Goal: Find specific page/section: Find specific page/section

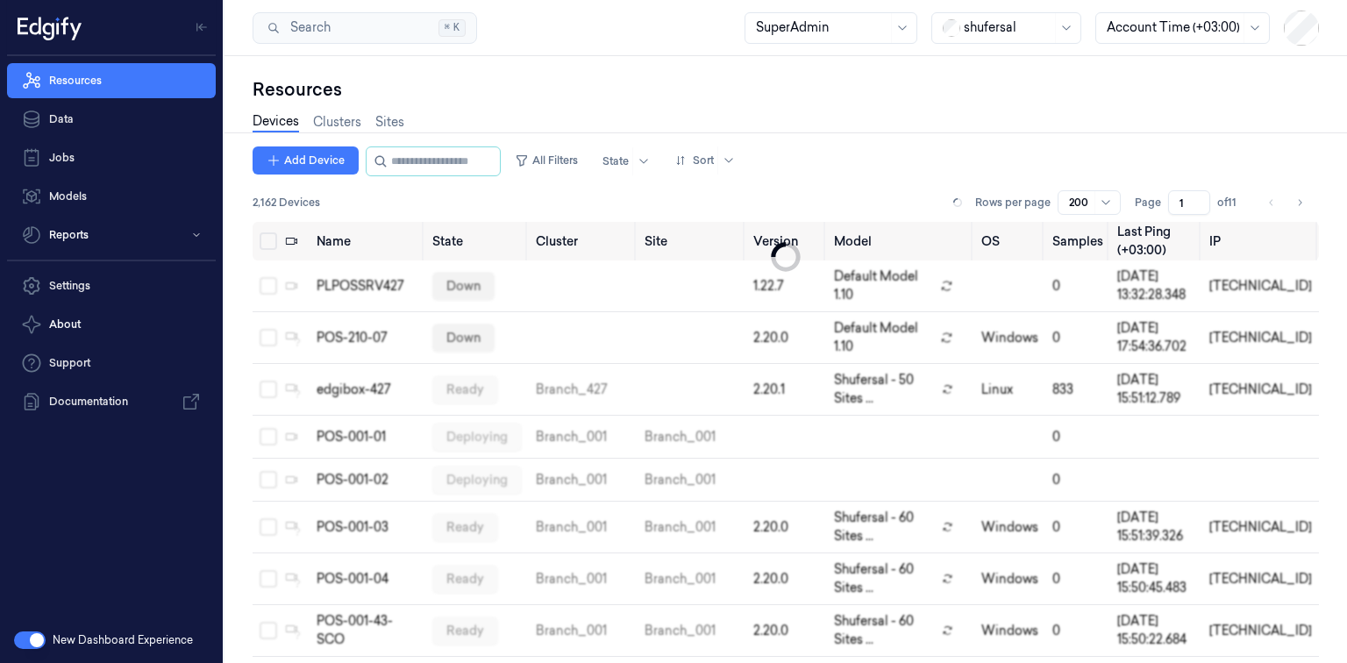
scroll to position [9009, 0]
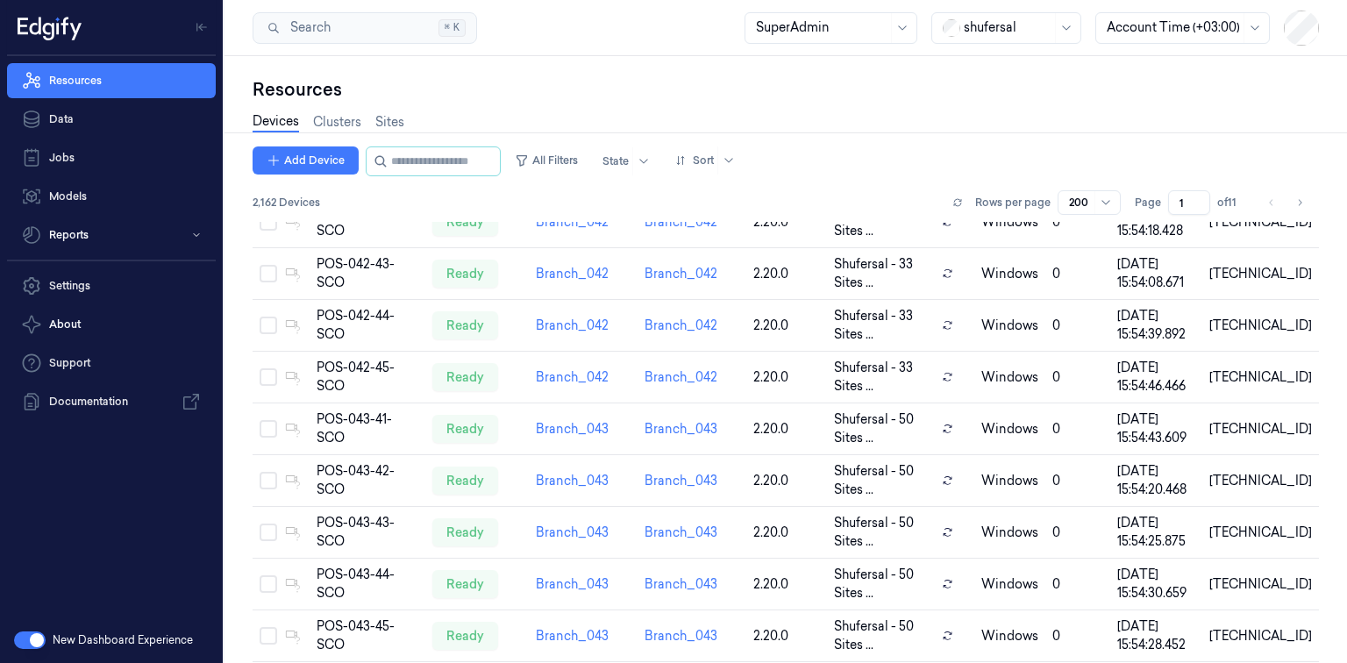
click at [958, 36] on div "shufersal" at bounding box center [1007, 28] width 150 height 32
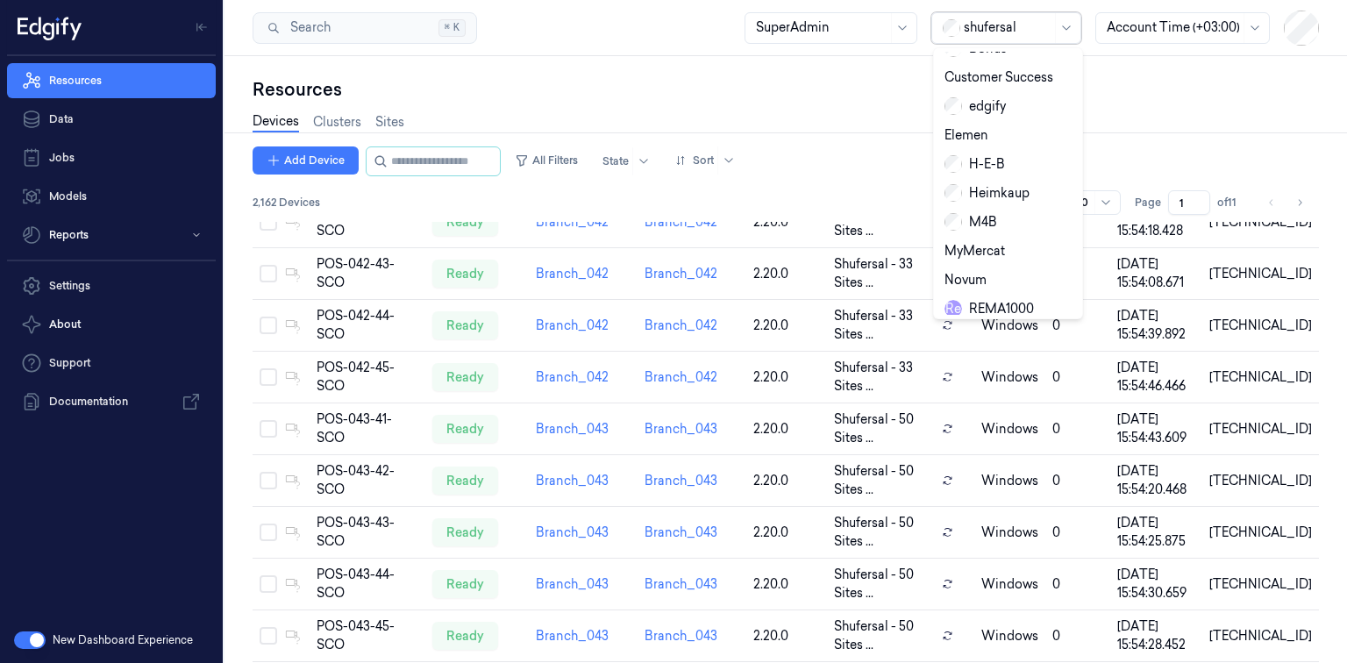
scroll to position [294, 0]
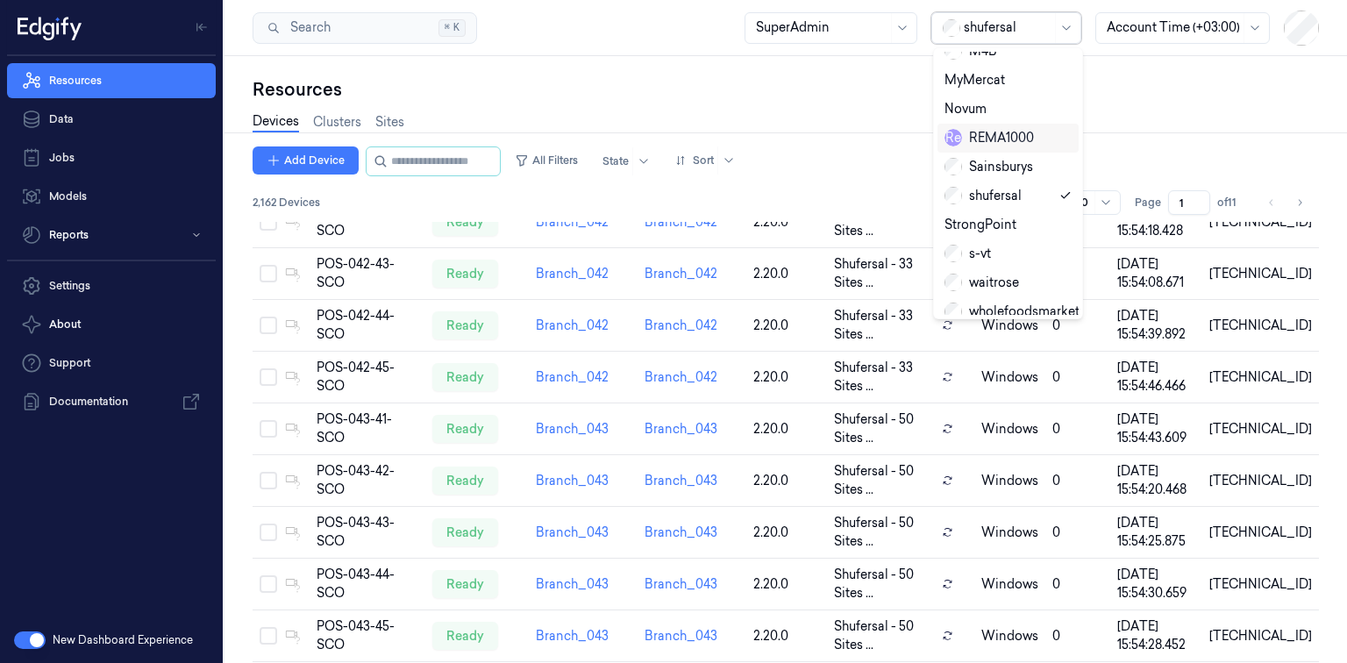
click at [991, 129] on div "R e REMA1000" at bounding box center [989, 138] width 89 height 18
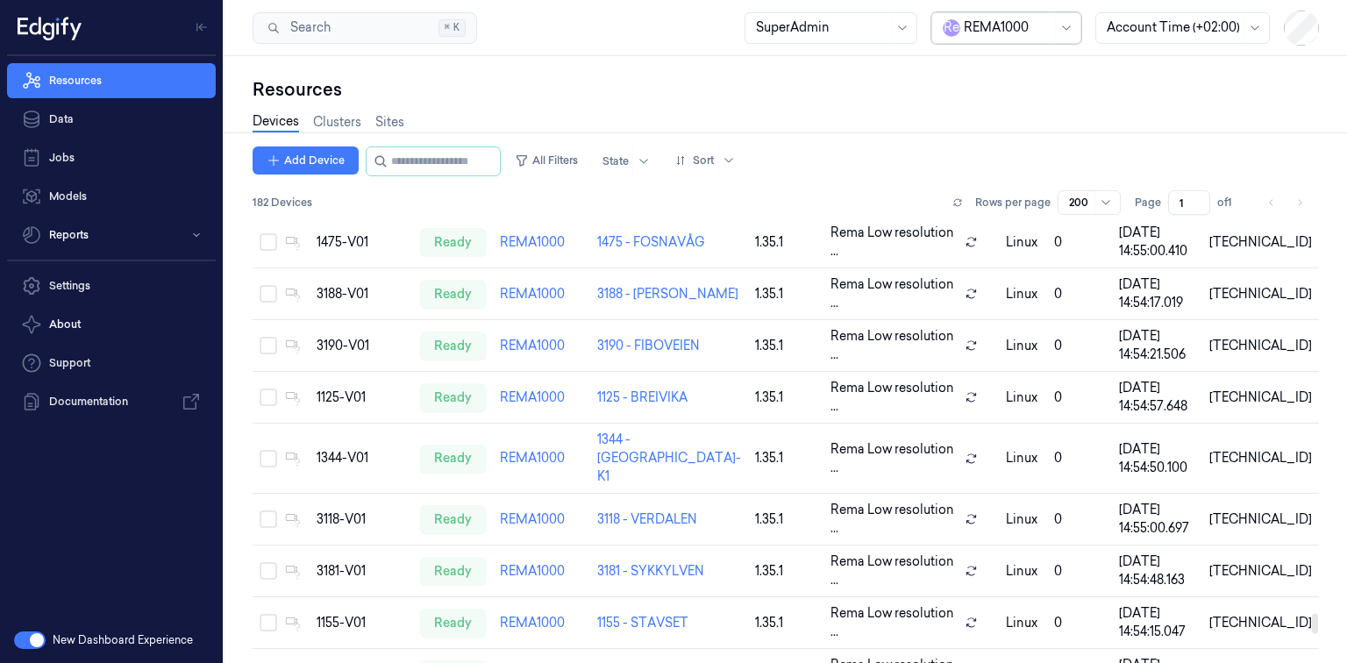
scroll to position [9052, 0]
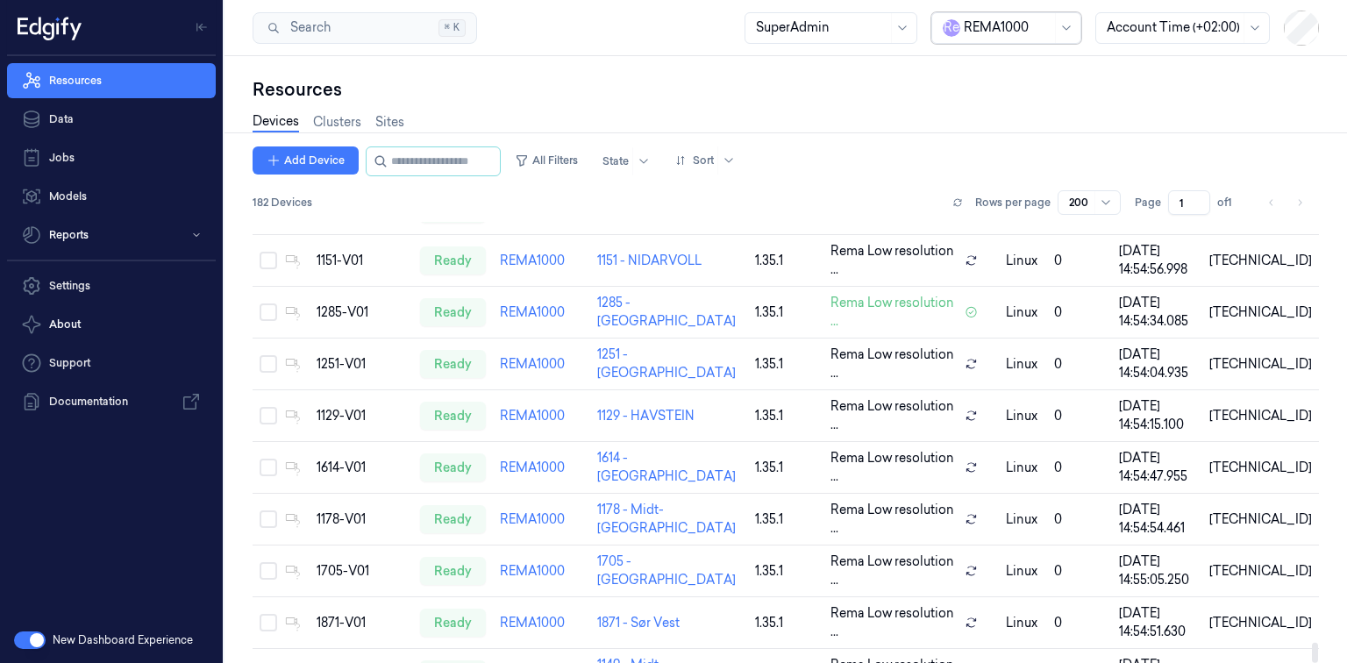
click at [1008, 37] on div "REMA1000" at bounding box center [1008, 28] width 88 height 30
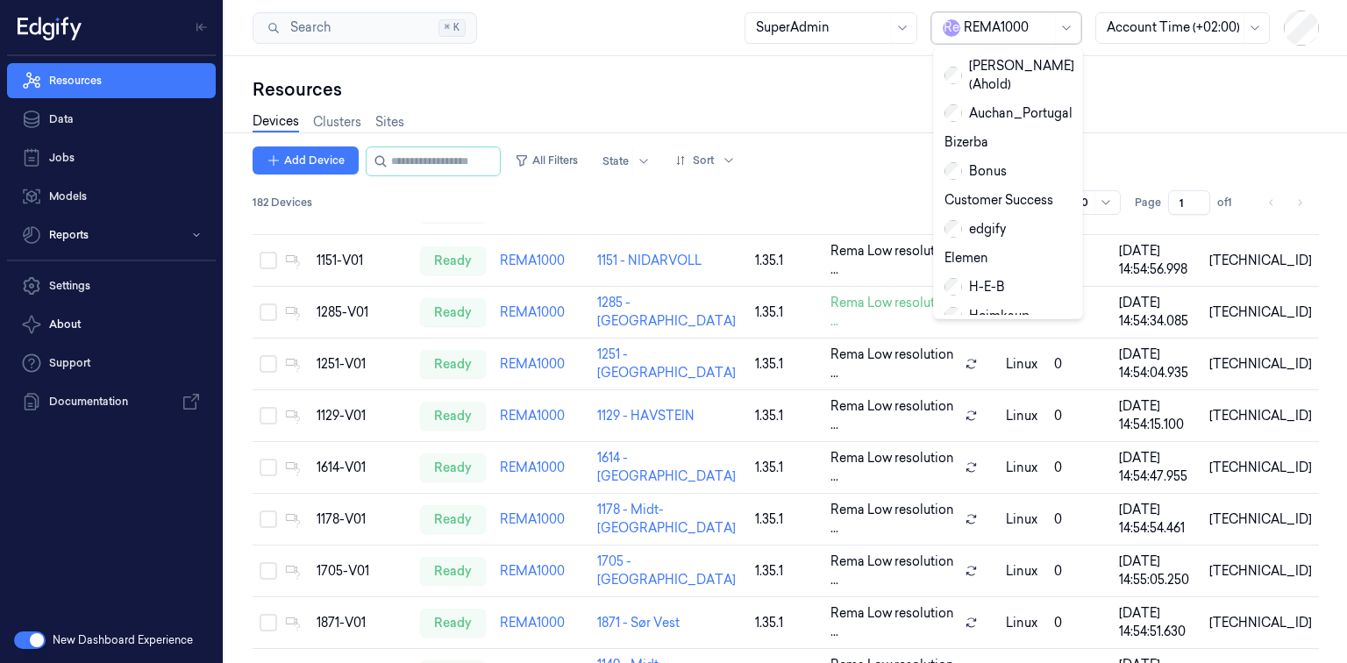
scroll to position [294, 0]
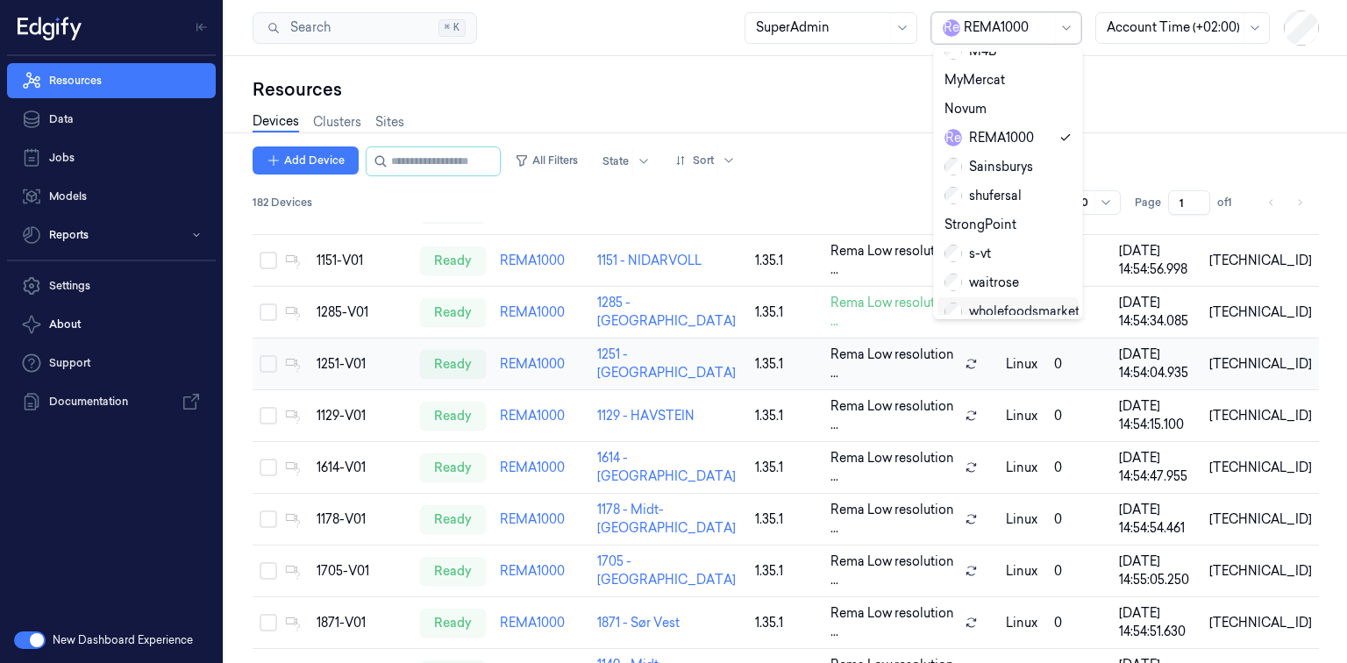
click at [975, 304] on div "wholefoodsmarket" at bounding box center [1008, 311] width 141 height 29
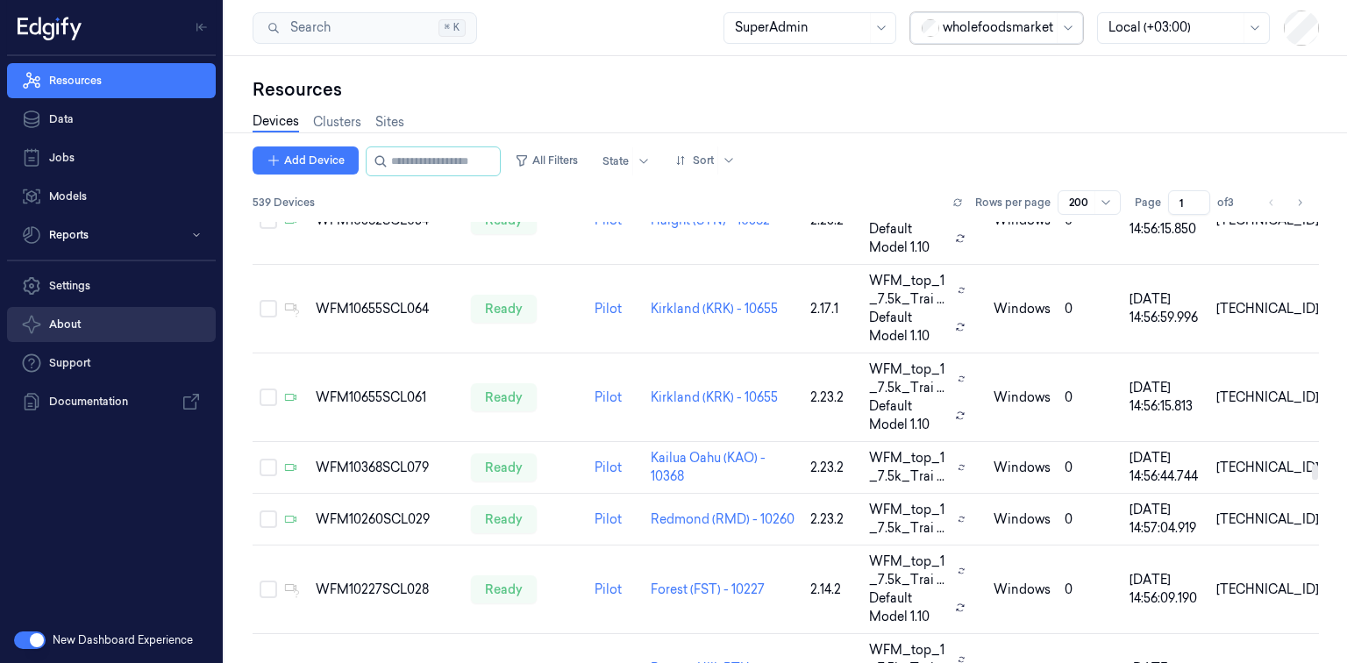
drag, startPoint x: 424, startPoint y: 342, endPoint x: 21, endPoint y: 319, distance: 403.3
click at [376, 353] on td "WFM10655SCL061" at bounding box center [386, 397] width 155 height 89
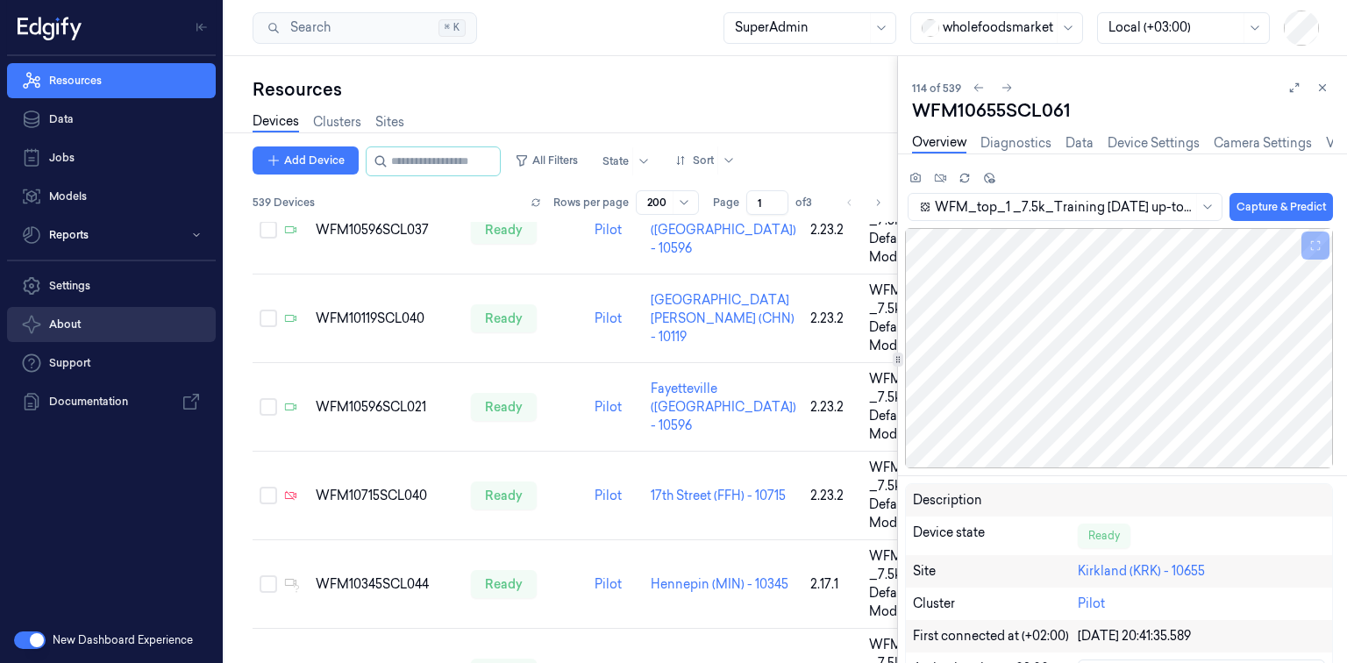
scroll to position [7430, 0]
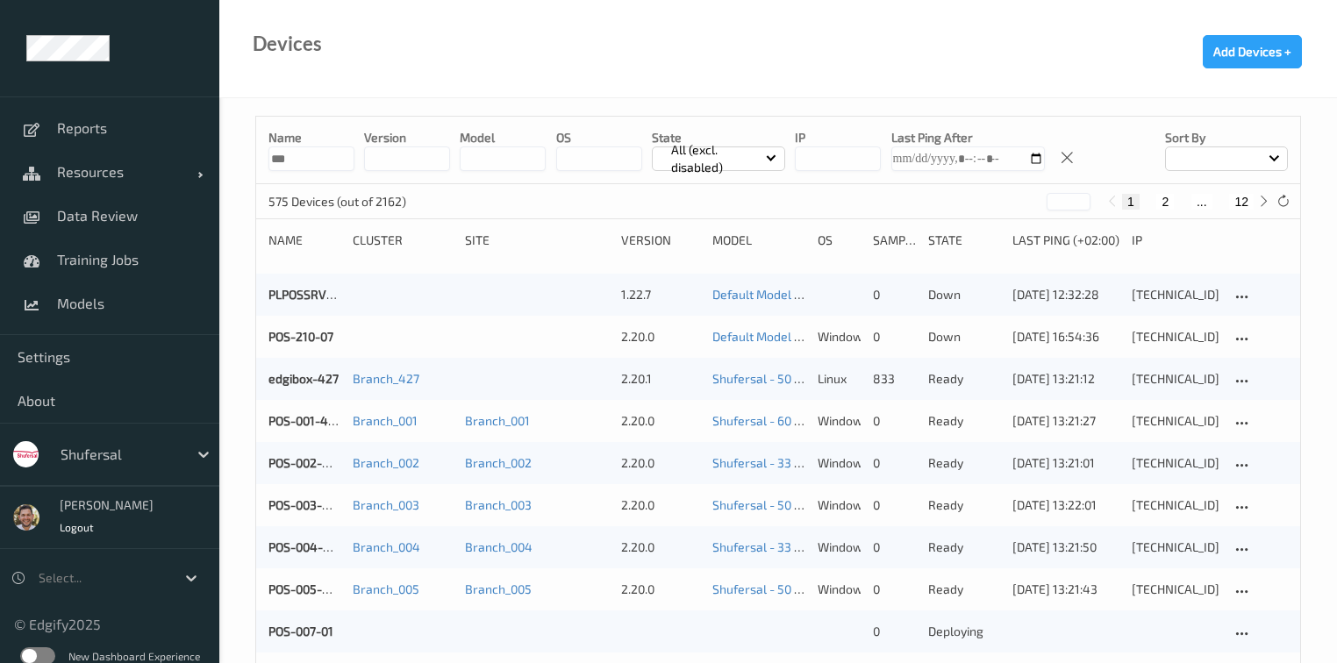
click at [102, 441] on div "shufersal" at bounding box center [120, 454] width 136 height 28
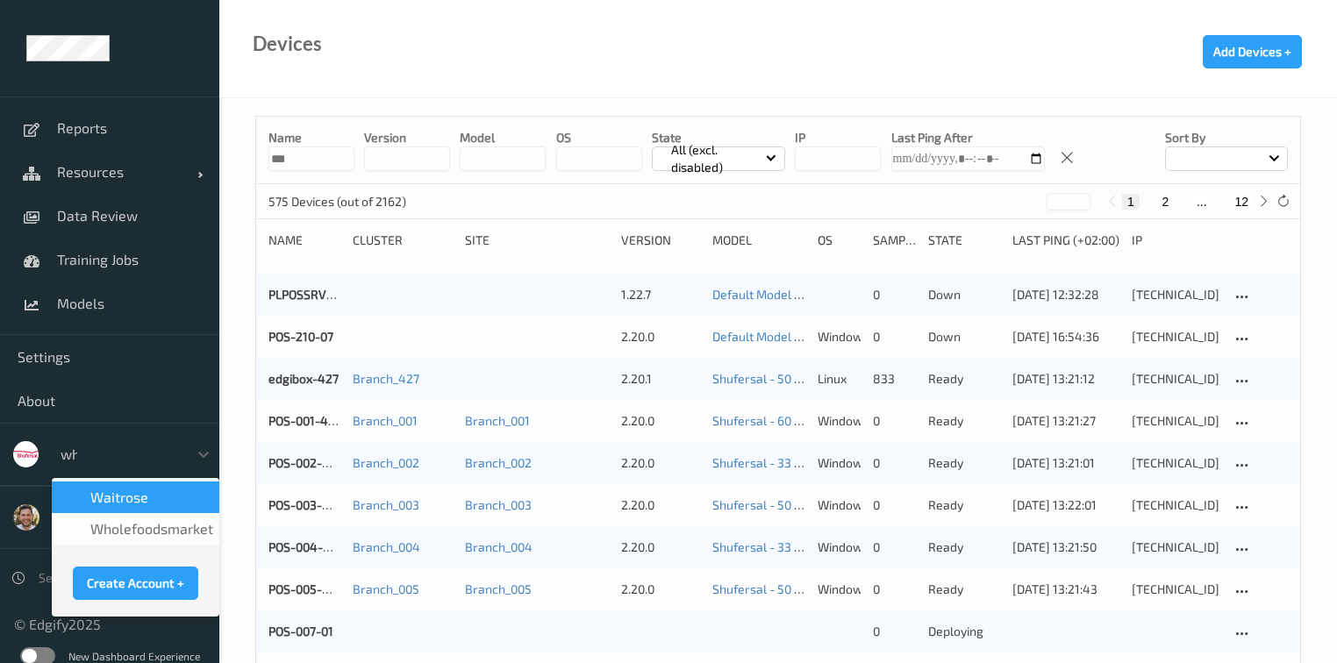
type input "who"
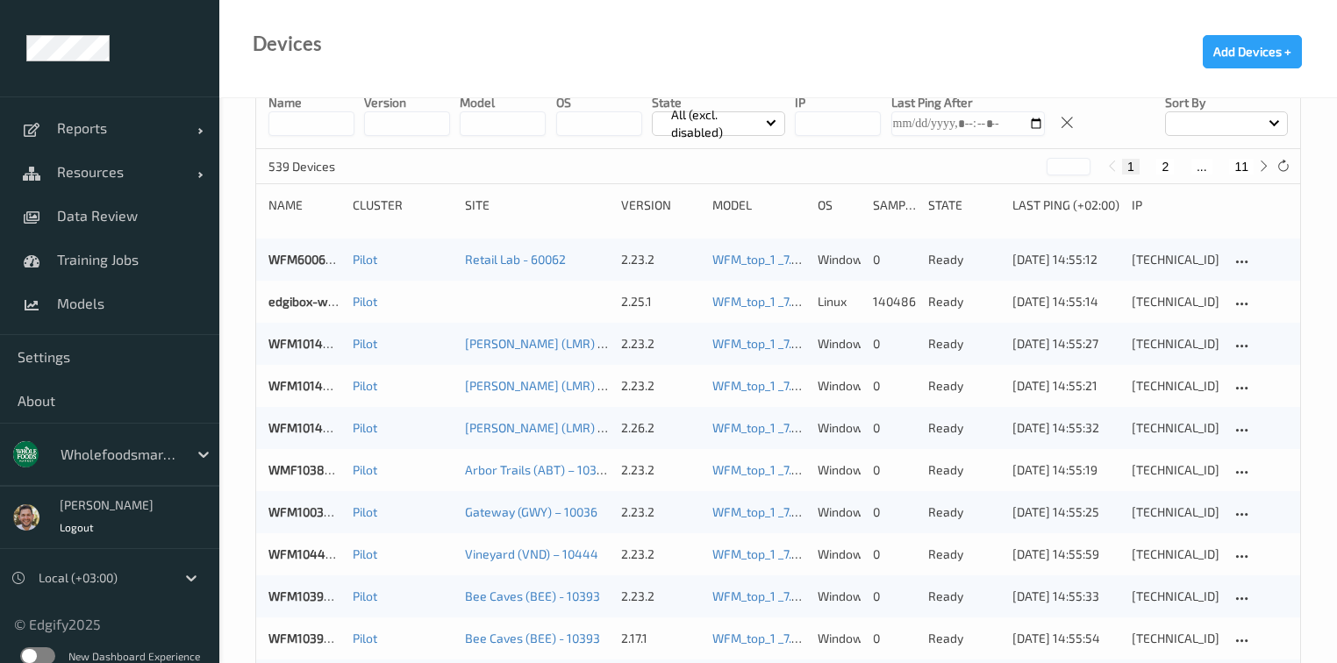
scroll to position [70, 0]
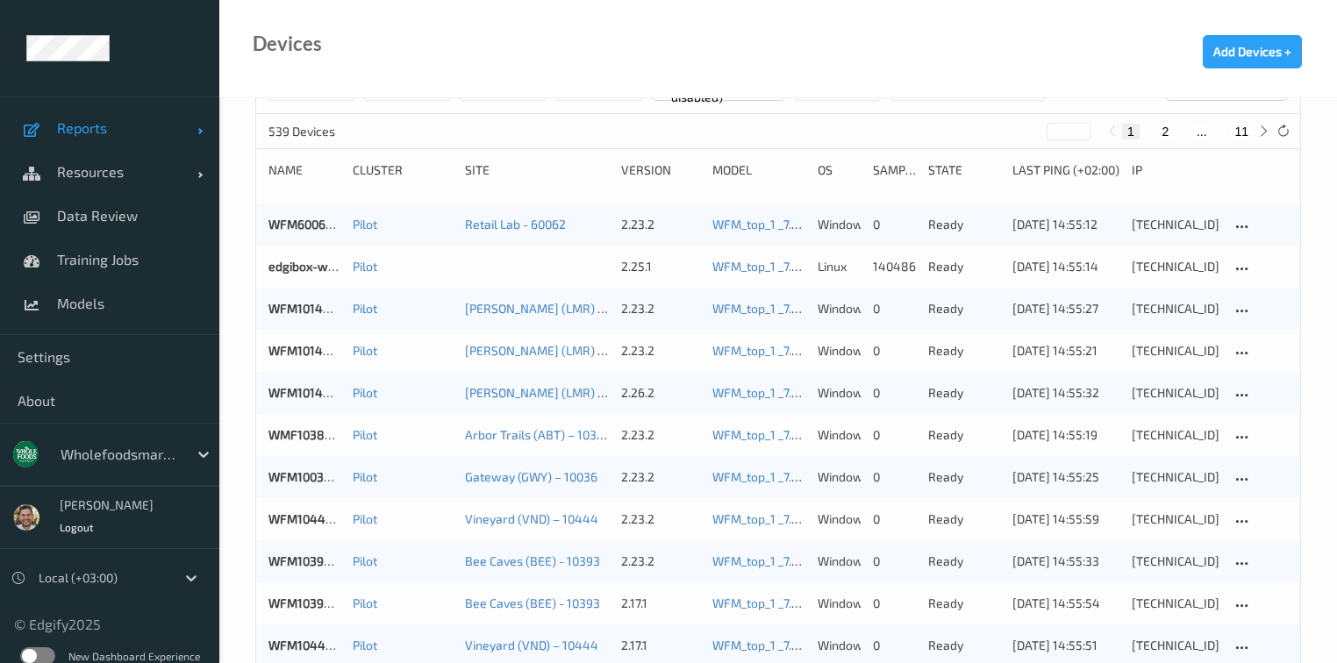
click at [60, 126] on span "Reports" at bounding box center [127, 128] width 140 height 18
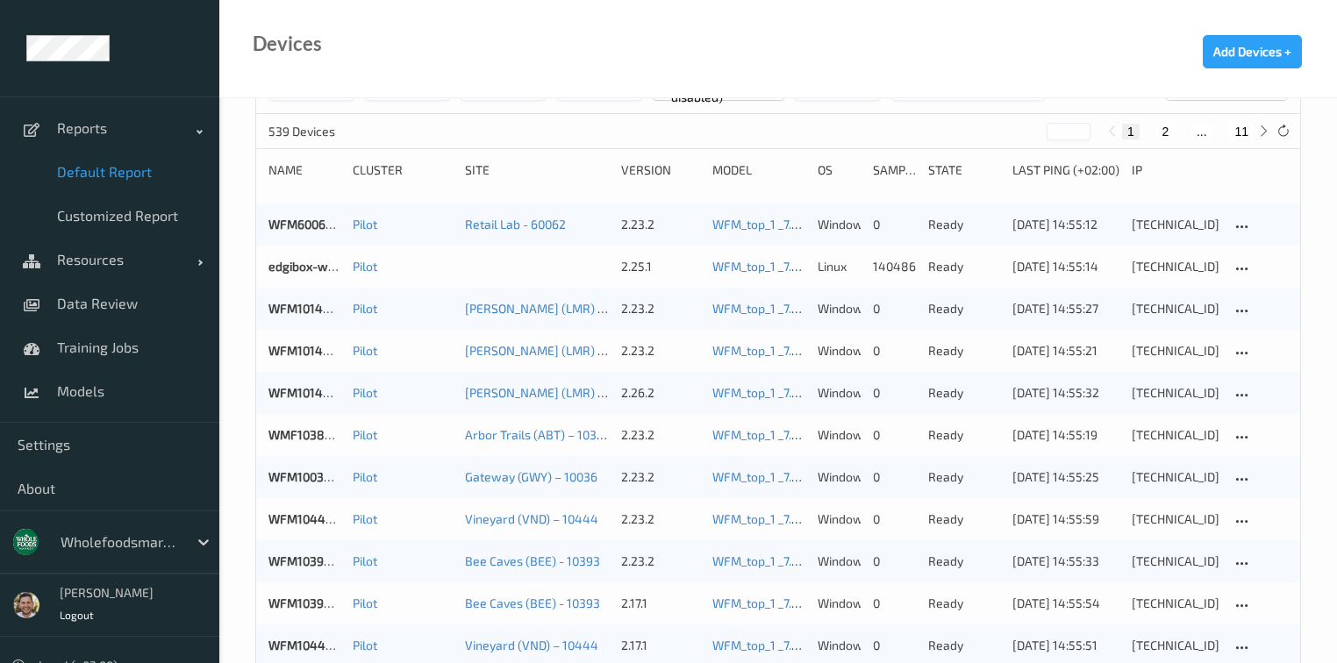
click at [82, 169] on span "Default Report" at bounding box center [129, 172] width 145 height 18
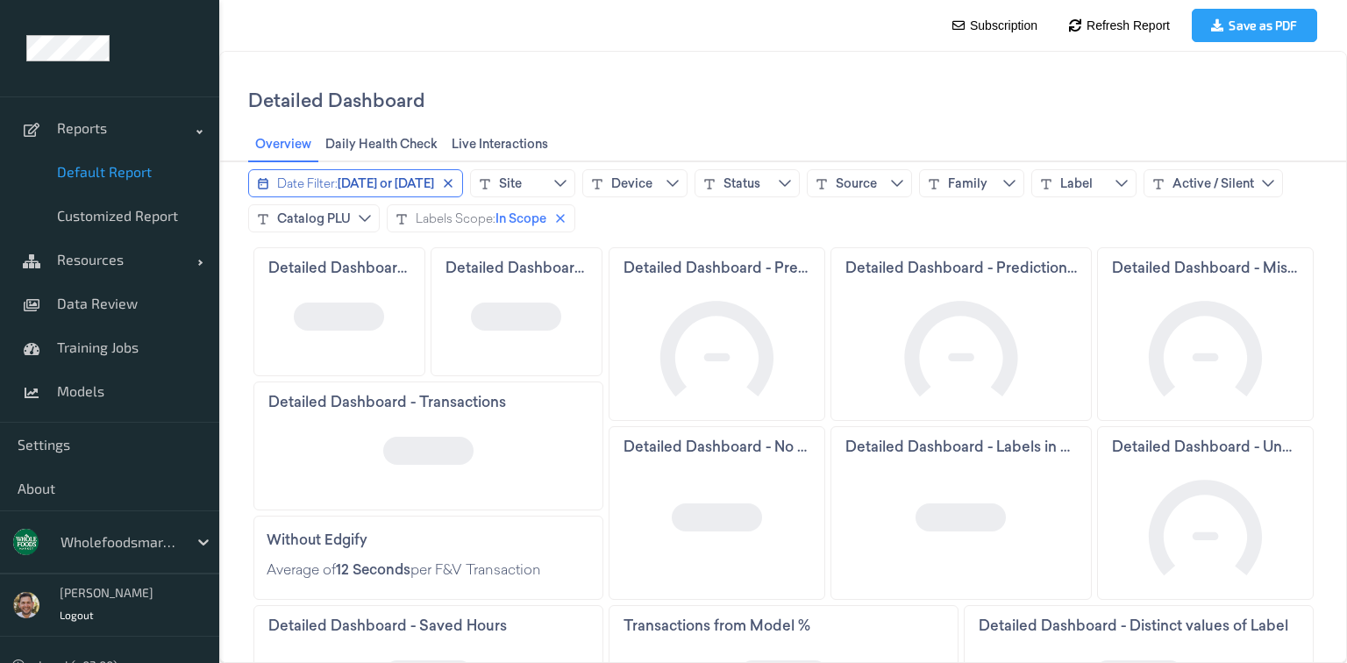
click at [405, 195] on button "Date Filter: Today or yesterday" at bounding box center [355, 183] width 215 height 28
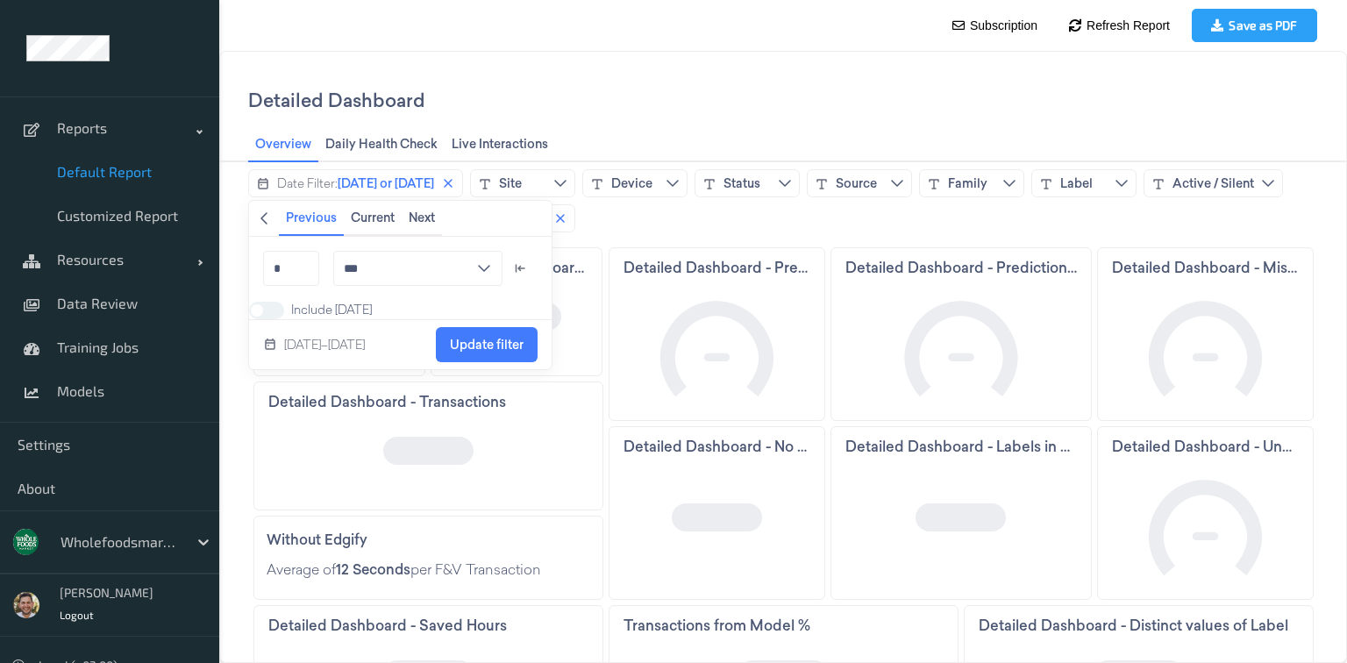
click at [268, 221] on icon "chevronleft icon" at bounding box center [264, 218] width 14 height 14
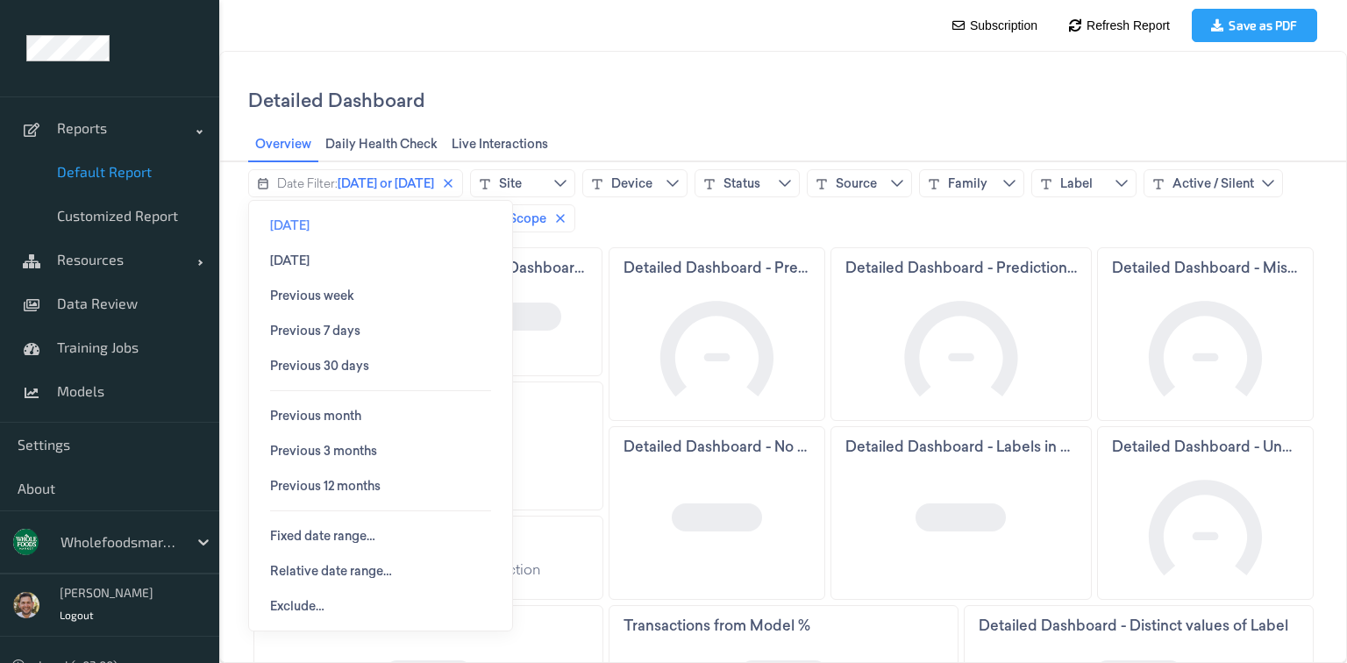
click at [280, 226] on span "Today" at bounding box center [289, 225] width 39 height 14
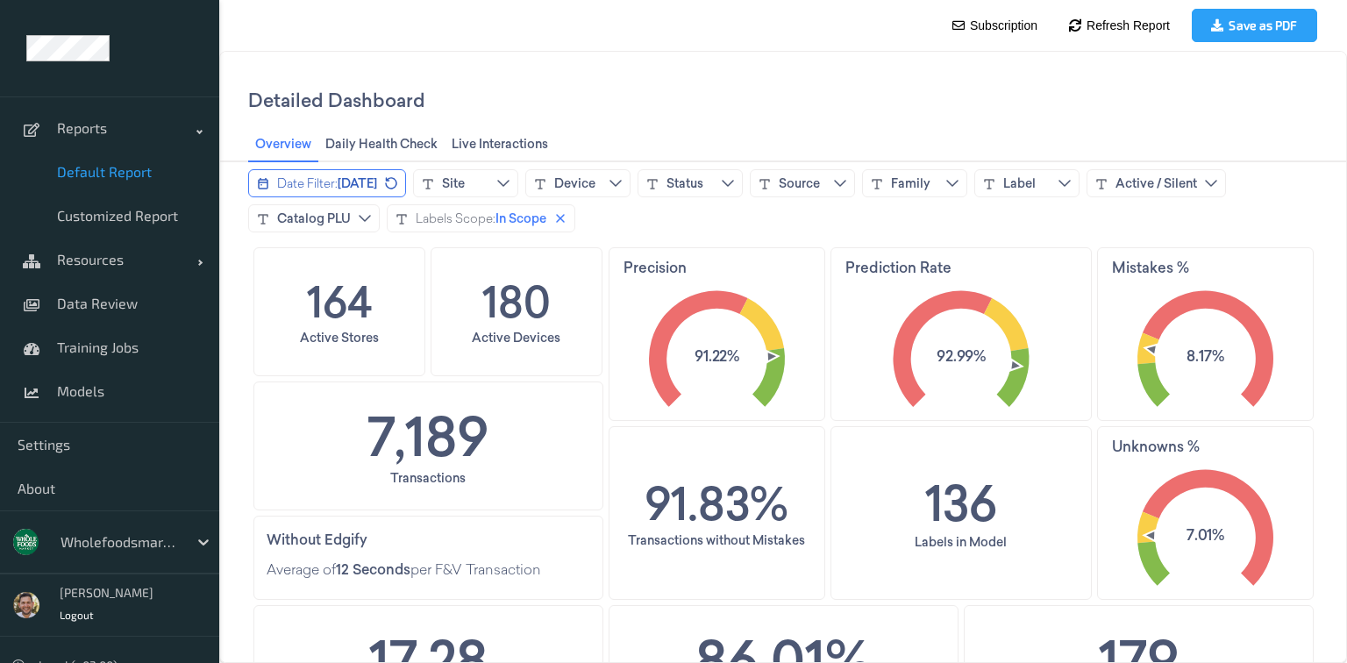
click at [353, 181] on span "Today" at bounding box center [357, 184] width 39 height 18
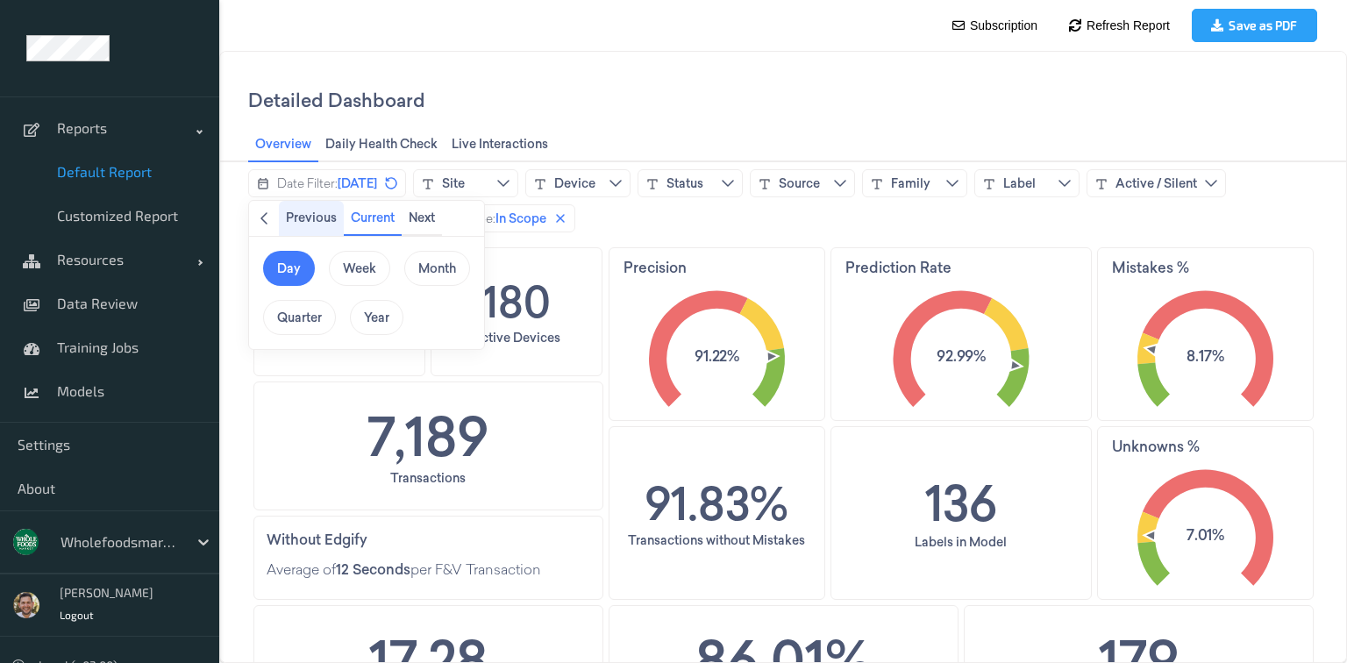
click at [297, 213] on span "Previous" at bounding box center [311, 218] width 51 height 14
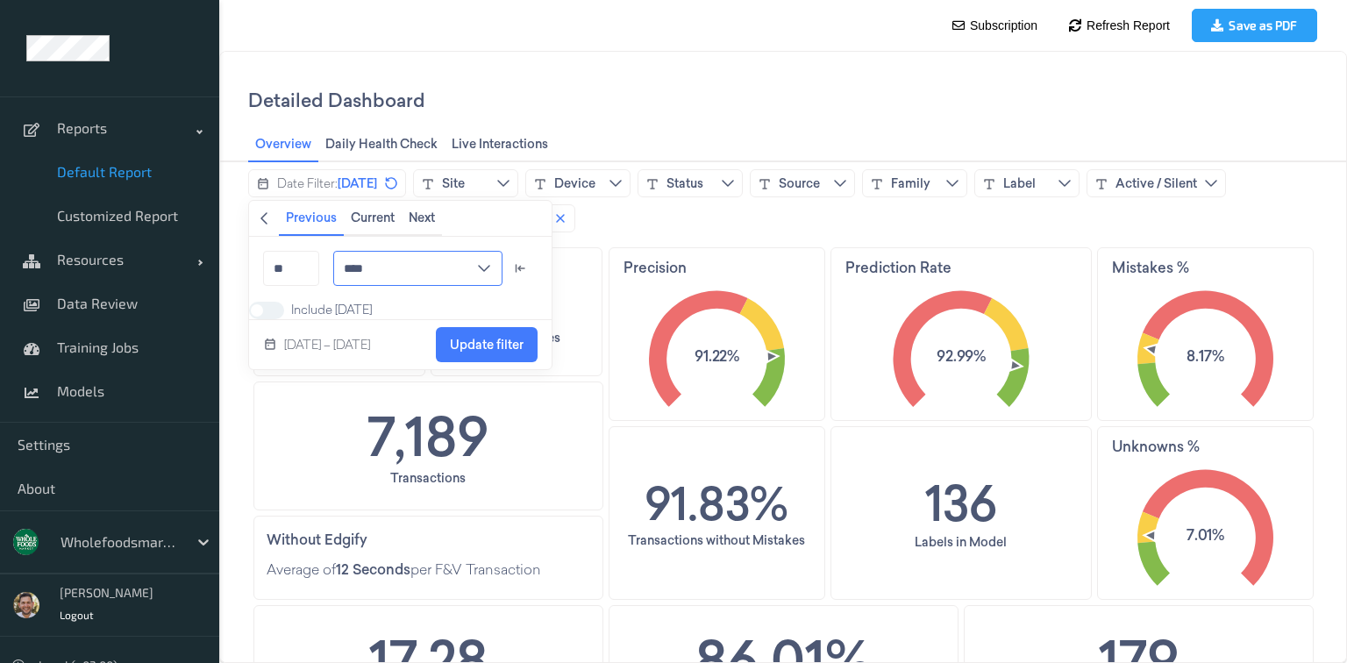
click at [365, 261] on input "****" at bounding box center [417, 268] width 169 height 35
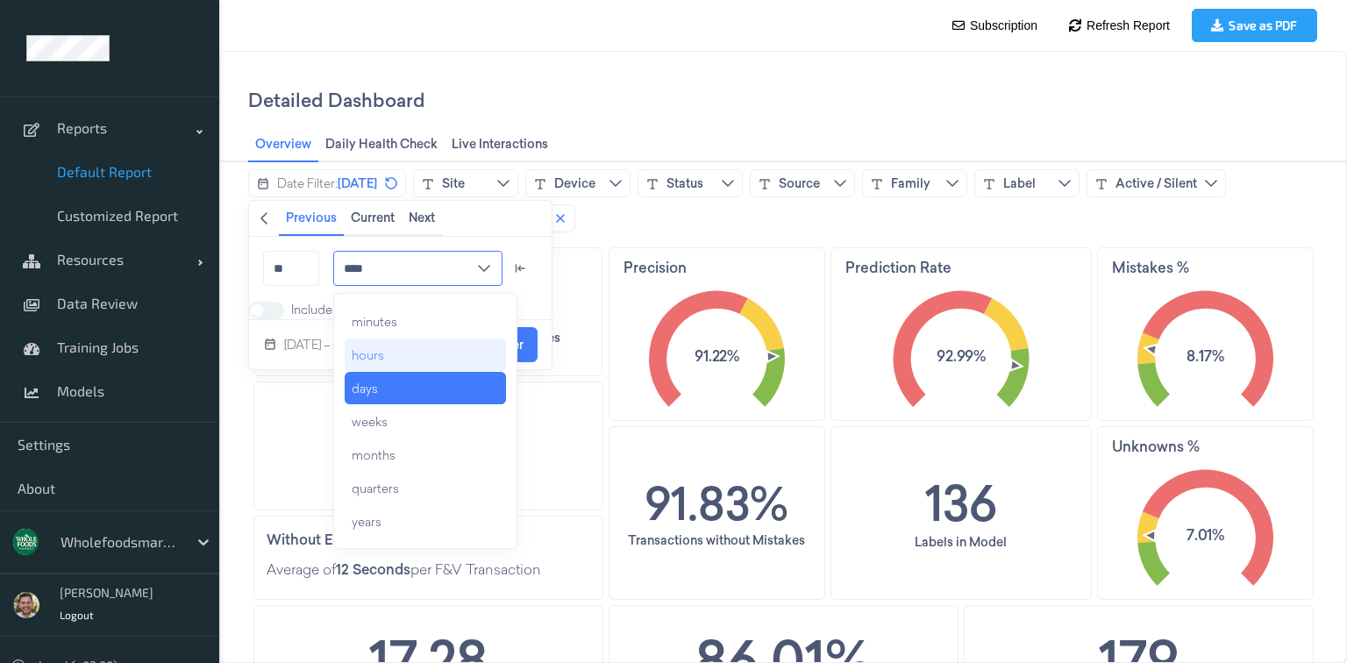
click at [393, 347] on div "hours" at bounding box center [425, 355] width 161 height 32
type input "*****"
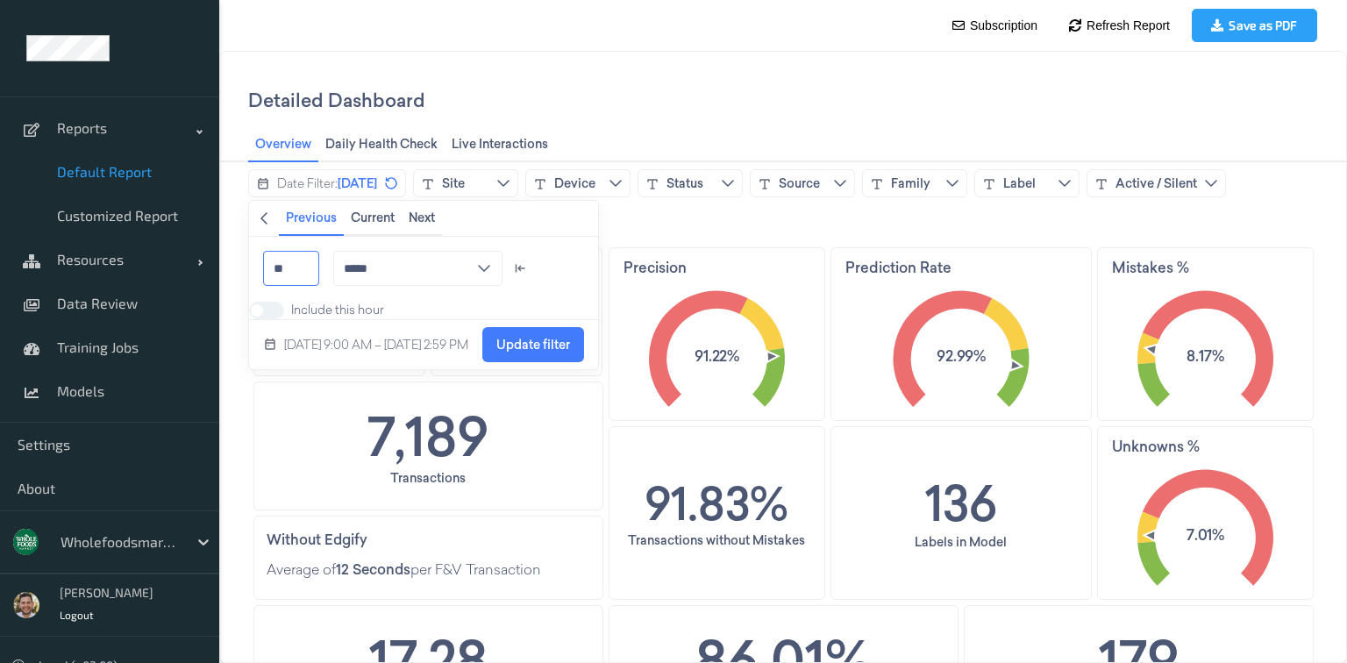
click at [298, 274] on input "**" at bounding box center [291, 268] width 56 height 35
type input "*"
click at [452, 294] on div "* ***** minutes hours days weeks months quarters years" at bounding box center [404, 268] width 311 height 63
click at [297, 303] on div "Include this hour" at bounding box center [334, 310] width 100 height 18
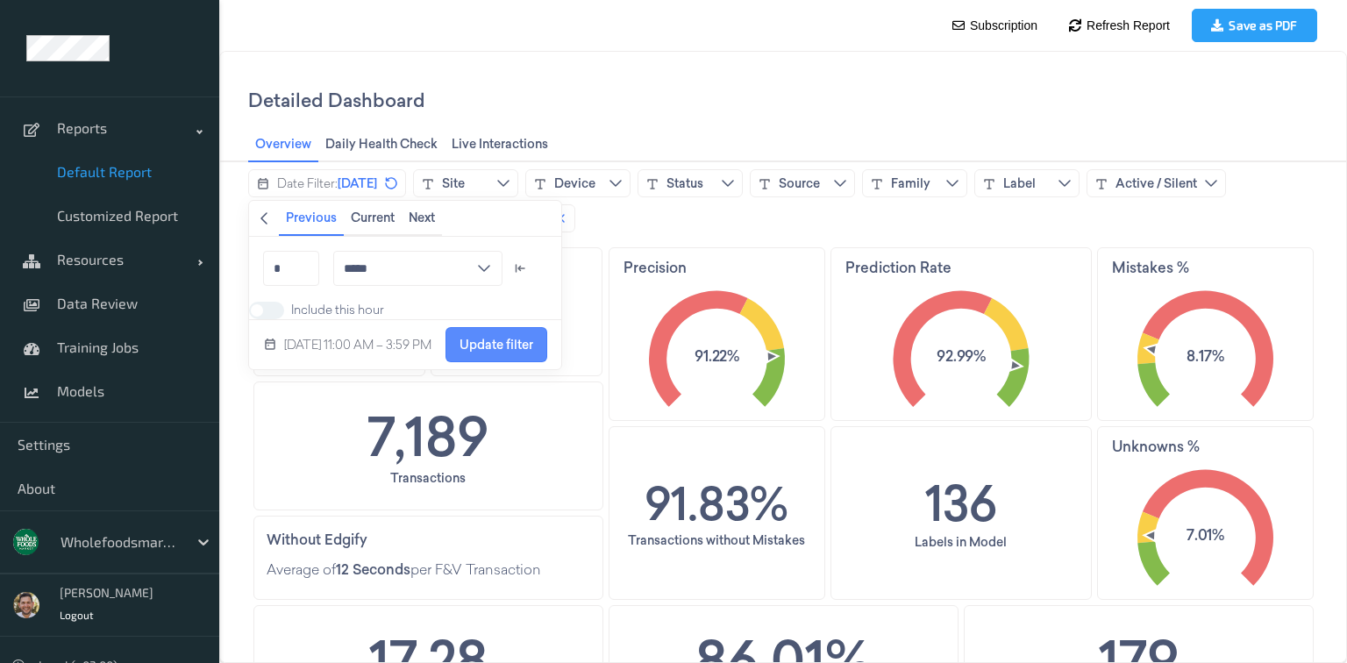
click at [531, 352] on span "Update filter" at bounding box center [497, 345] width 74 height 14
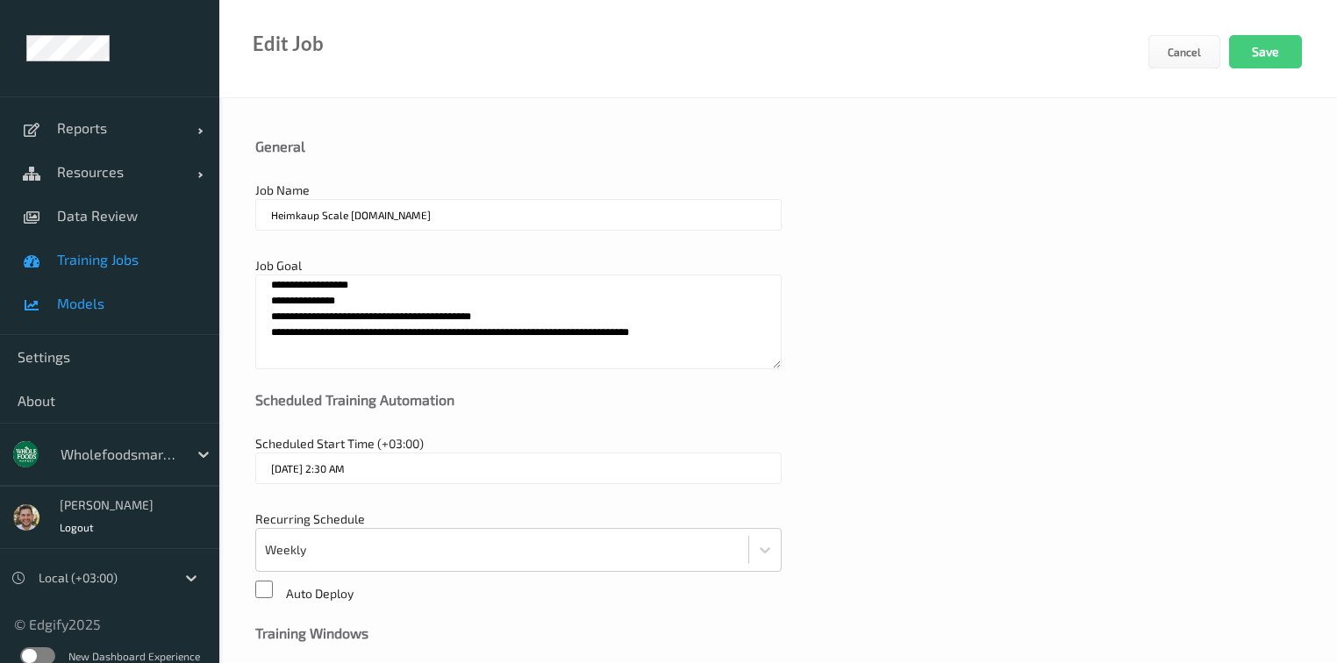
click at [77, 311] on span "Models" at bounding box center [129, 304] width 145 height 18
